Goal: Information Seeking & Learning: Learn about a topic

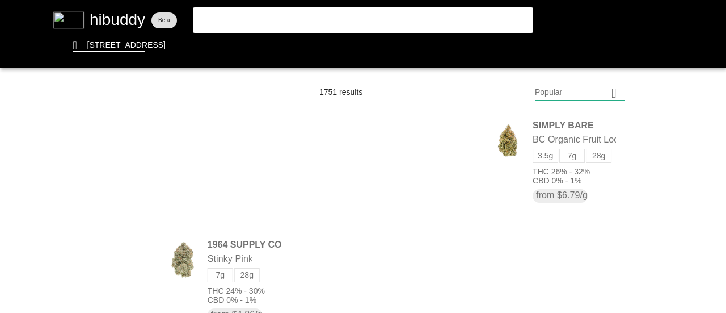
click at [310, 19] on flt-glass-pane at bounding box center [363, 156] width 726 height 313
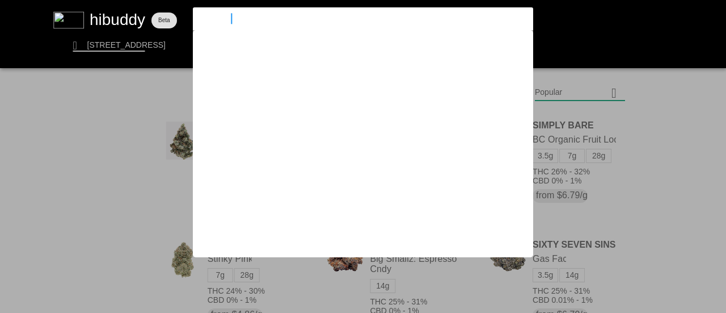
type input "11 week"
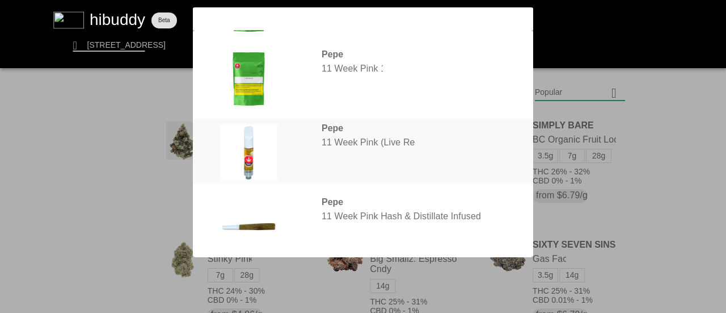
click at [337, 153] on flt-glass-pane at bounding box center [363, 156] width 726 height 313
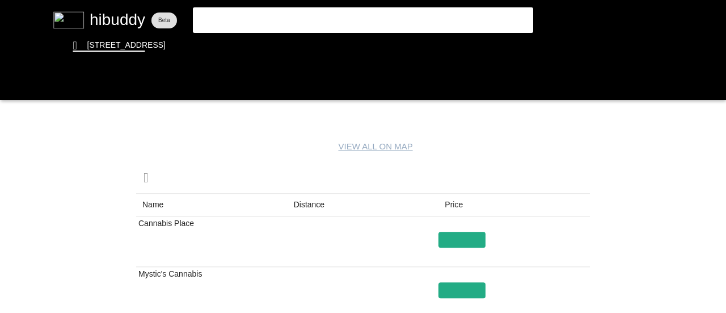
click at [313, 207] on flt-glass-pane at bounding box center [363, 156] width 726 height 313
click at [446, 201] on flt-glass-pane at bounding box center [363, 156] width 726 height 313
click at [445, 201] on flt-glass-pane at bounding box center [363, 156] width 726 height 313
click at [306, 208] on flt-glass-pane at bounding box center [363, 156] width 726 height 313
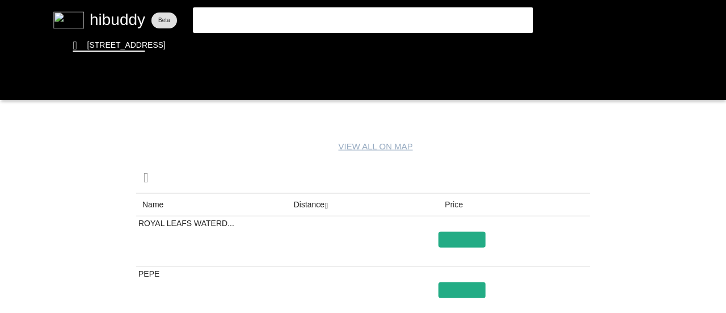
click at [450, 202] on flt-glass-pane at bounding box center [363, 156] width 726 height 313
click at [451, 201] on flt-glass-pane at bounding box center [363, 156] width 726 height 313
